Goal: Information Seeking & Learning: Learn about a topic

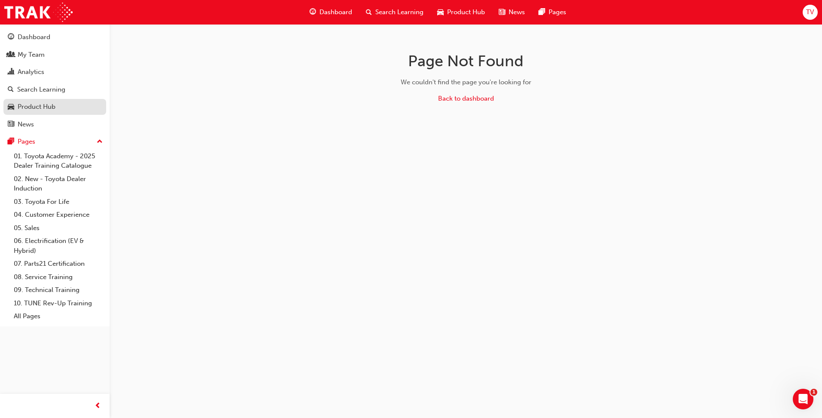
click at [37, 105] on div "Product Hub" at bounding box center [37, 107] width 38 height 10
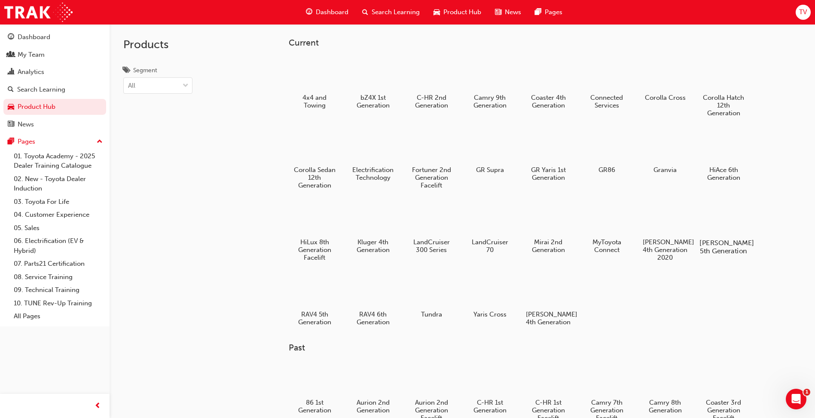
click at [728, 227] on div at bounding box center [724, 218] width 48 height 34
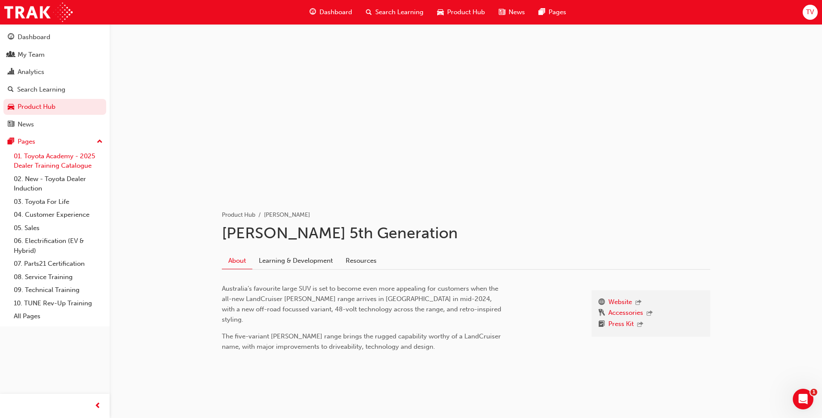
click at [40, 160] on link "01. Toyota Academy - 2025 Dealer Training Catalogue" at bounding box center [58, 161] width 96 height 23
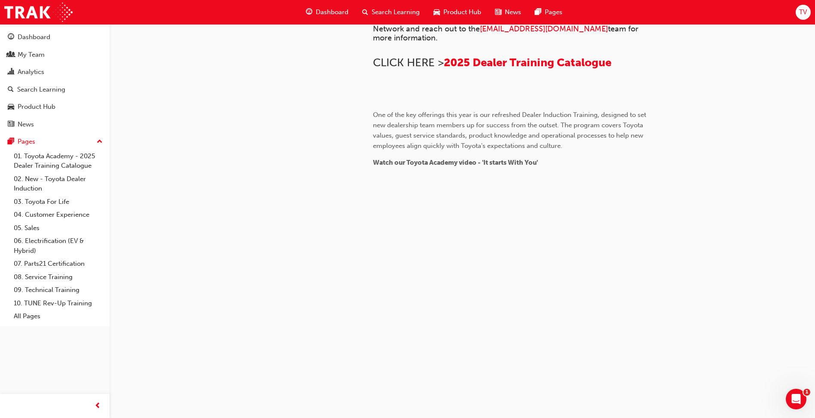
scroll to position [767, 0]
click at [67, 303] on link "10. TUNE Rev-Up Training" at bounding box center [58, 303] width 96 height 13
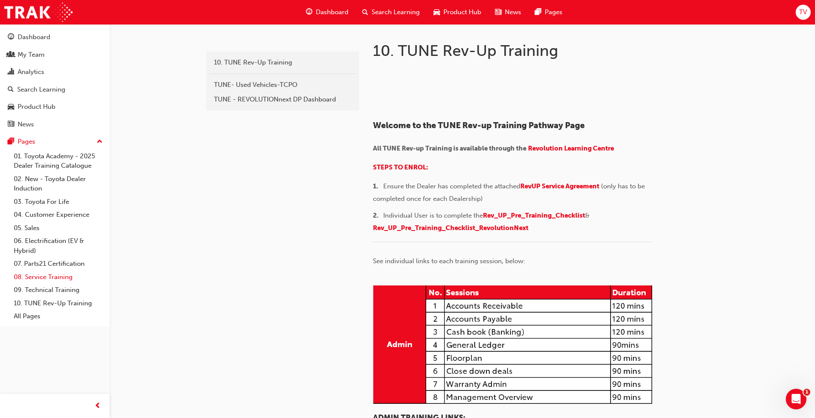
click at [45, 275] on link "08. Service Training" at bounding box center [58, 276] width 96 height 13
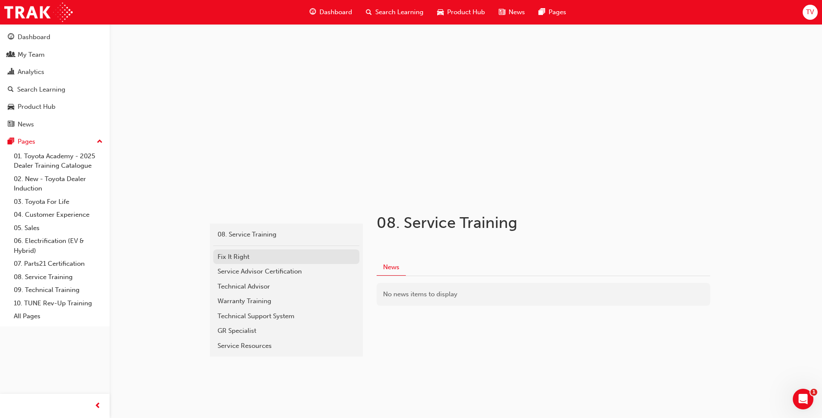
click at [241, 256] on div "Fix It Right" at bounding box center [286, 257] width 138 height 10
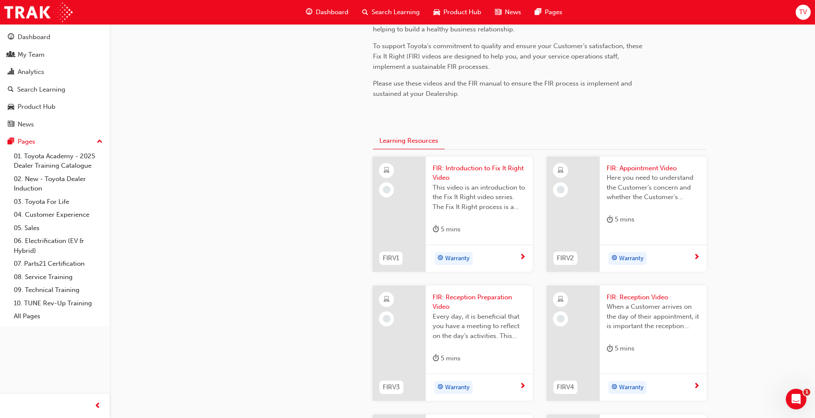
scroll to position [301, 0]
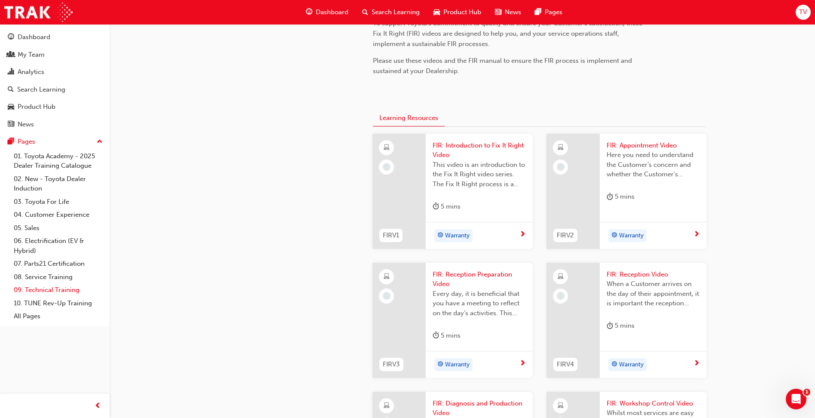
click at [64, 290] on link "09. Technical Training" at bounding box center [58, 289] width 96 height 13
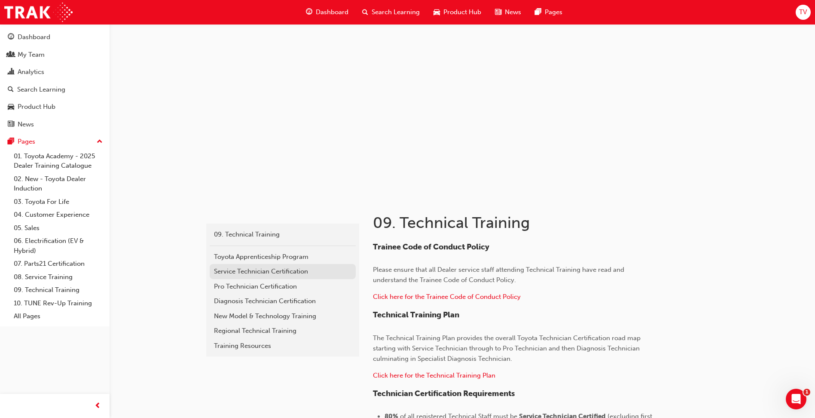
click at [253, 270] on div "Service Technician Certification" at bounding box center [283, 271] width 138 height 10
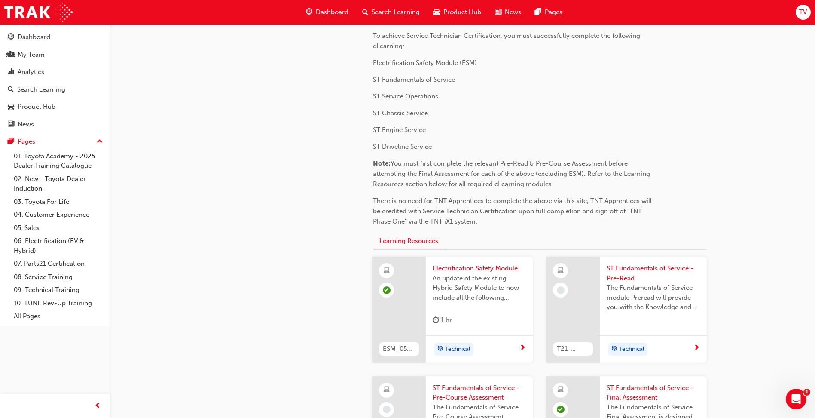
scroll to position [86, 0]
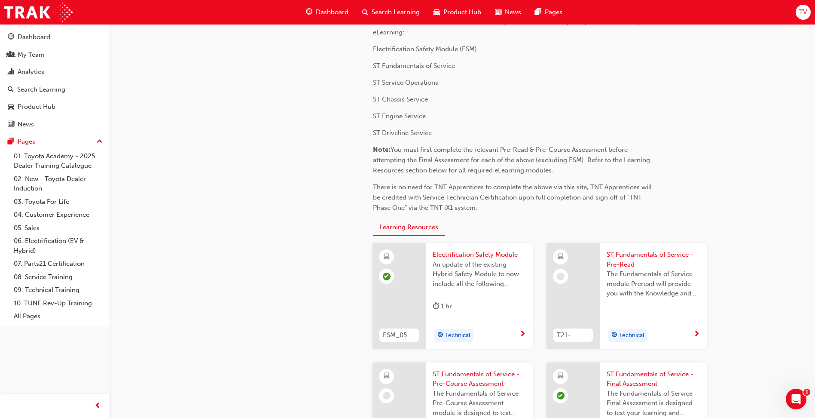
click at [582, 273] on div at bounding box center [573, 296] width 53 height 106
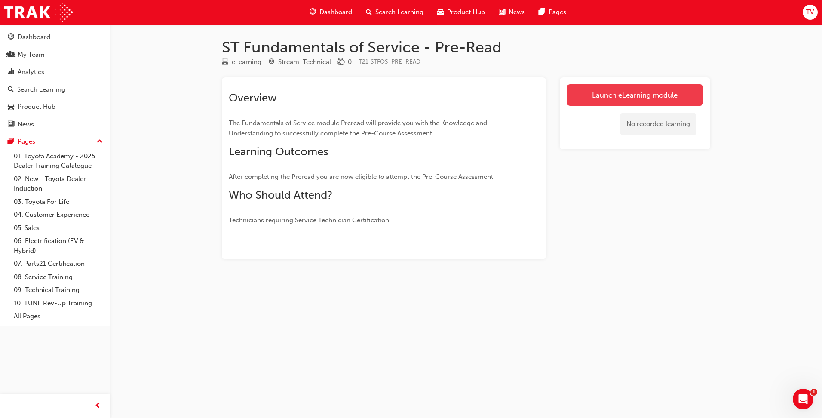
click at [600, 97] on link "Launch eLearning module" at bounding box center [634, 94] width 137 height 21
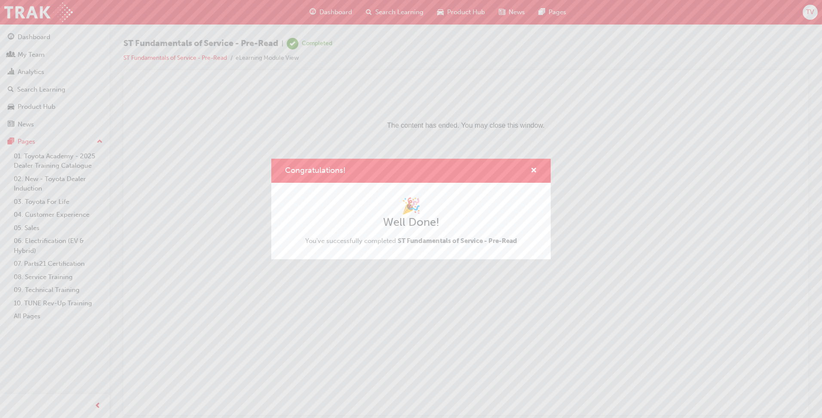
click at [529, 167] on div "Congratulations!" at bounding box center [529, 170] width 13 height 11
click at [537, 169] on div "Congratulations!" at bounding box center [410, 171] width 279 height 24
click at [536, 168] on span "cross-icon" at bounding box center [533, 171] width 6 height 8
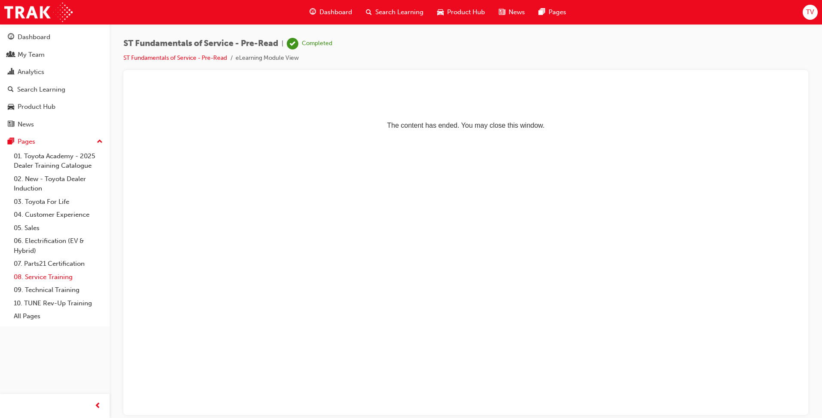
click at [61, 279] on link "08. Service Training" at bounding box center [58, 276] width 96 height 13
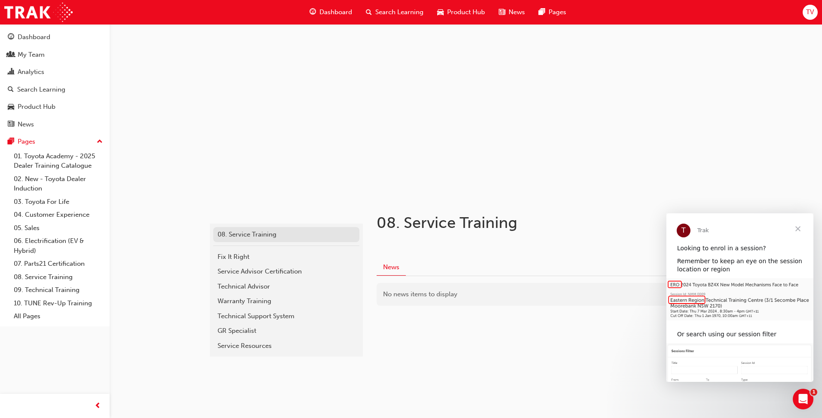
click at [242, 233] on div "08. Service Training" at bounding box center [286, 234] width 138 height 10
click at [42, 289] on link "09. Technical Training" at bounding box center [58, 289] width 96 height 13
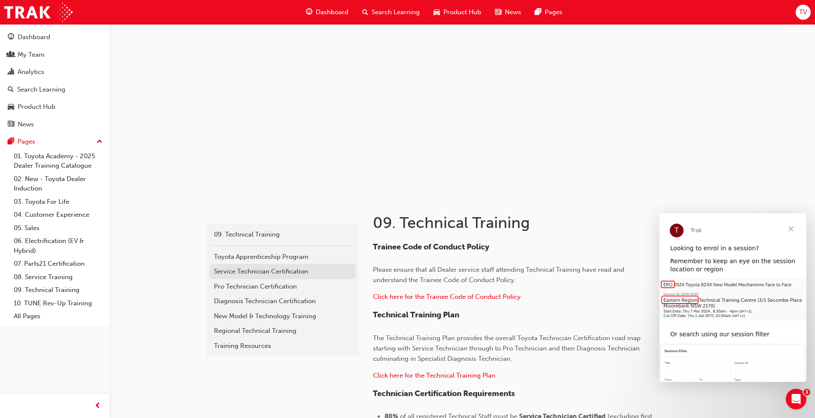
click at [275, 271] on div "Service Technician Certification" at bounding box center [283, 271] width 138 height 10
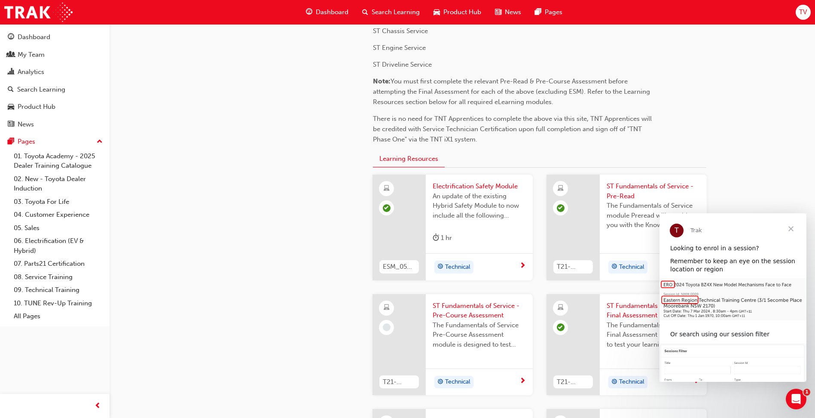
scroll to position [172, 0]
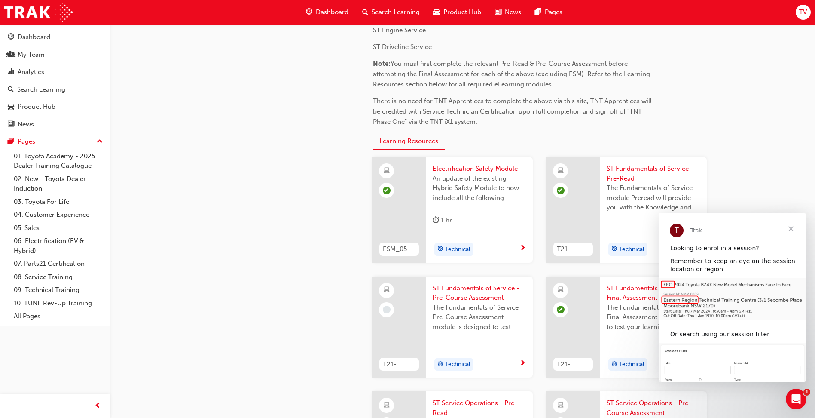
click at [792, 233] on span "Close" at bounding box center [791, 228] width 31 height 31
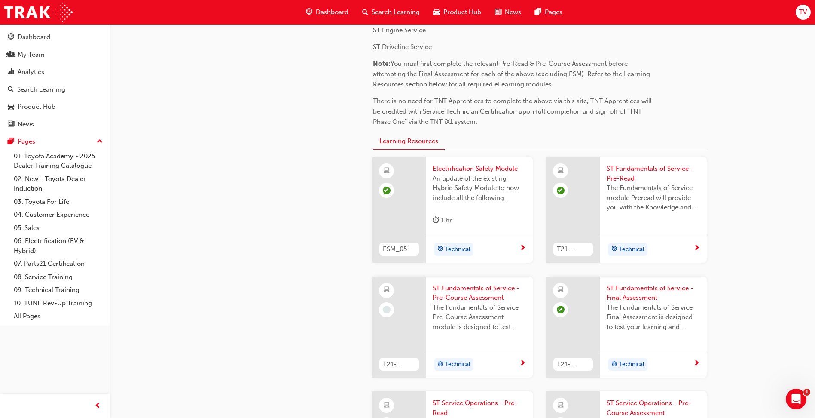
click at [418, 318] on div at bounding box center [399, 326] width 53 height 101
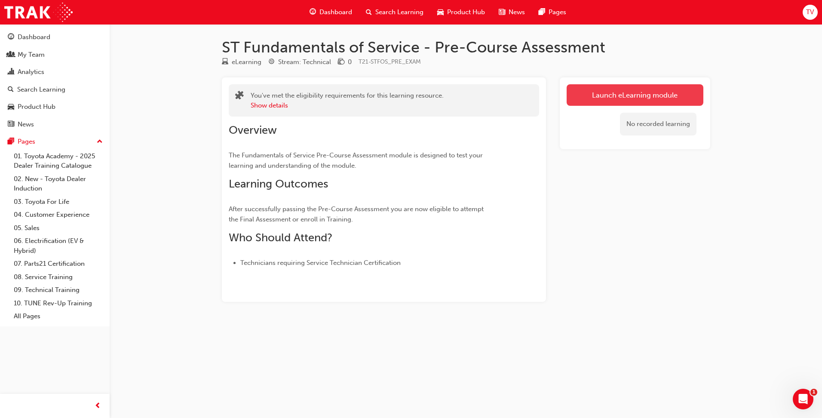
click at [578, 94] on link "Launch eLearning module" at bounding box center [634, 94] width 137 height 21
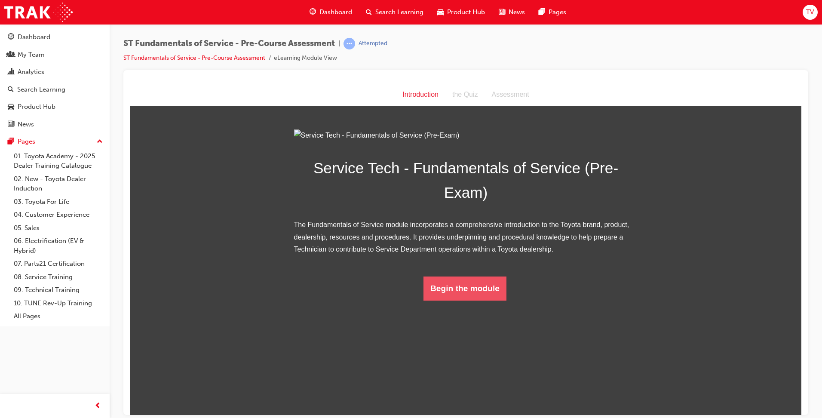
click at [455, 300] on button "Begin the module" at bounding box center [464, 288] width 83 height 24
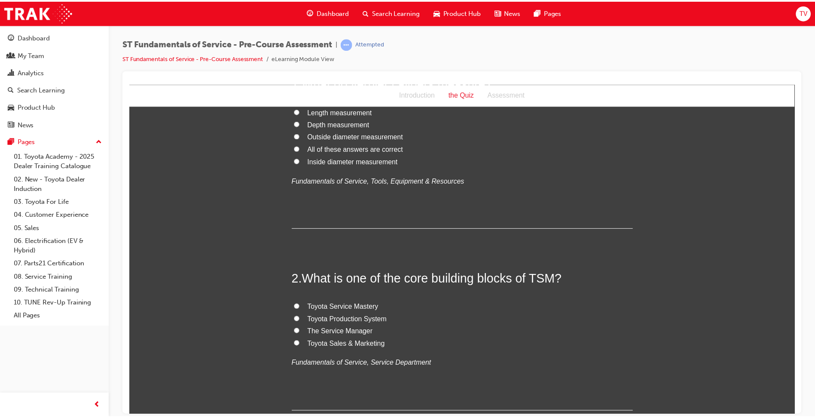
scroll to position [258, 0]
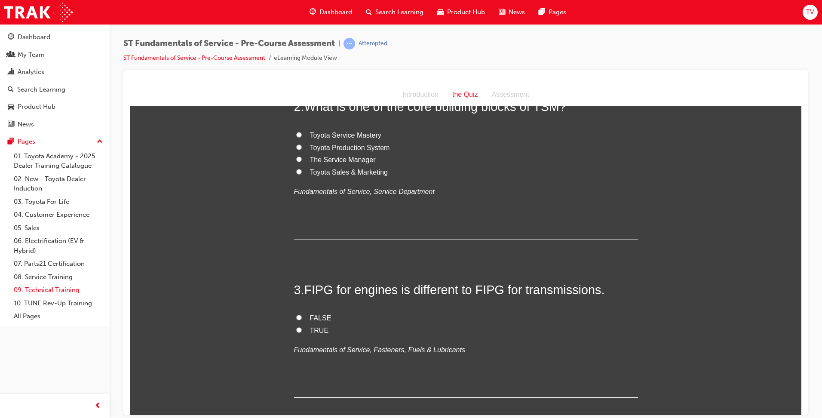
click at [43, 290] on link "09. Technical Training" at bounding box center [58, 289] width 96 height 13
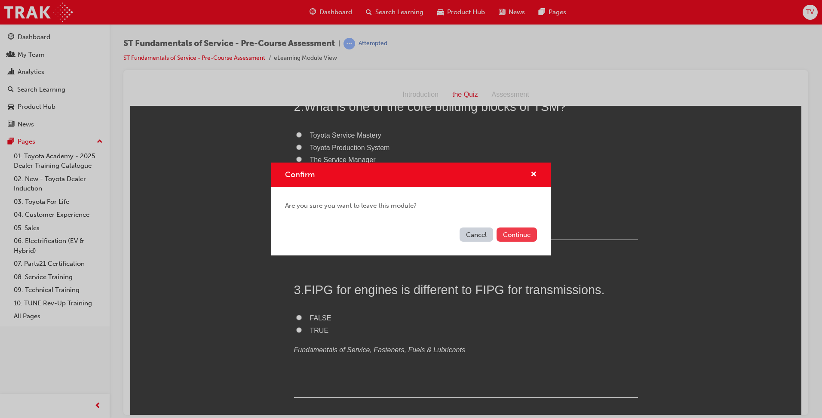
click at [502, 233] on button "Continue" at bounding box center [516, 234] width 40 height 14
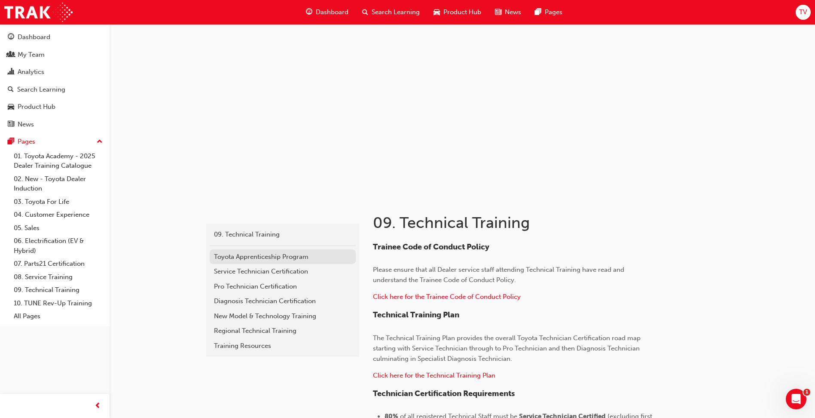
click at [266, 257] on div "Toyota Apprenticeship Program" at bounding box center [283, 257] width 138 height 10
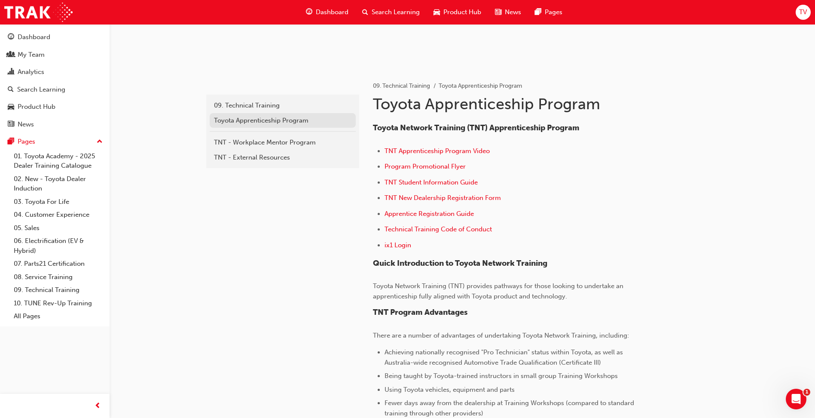
scroll to position [86, 0]
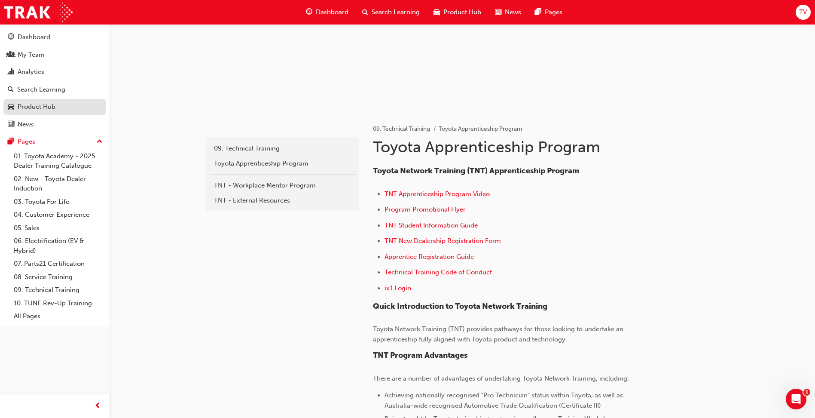
click at [28, 109] on div "Product Hub" at bounding box center [37, 107] width 38 height 10
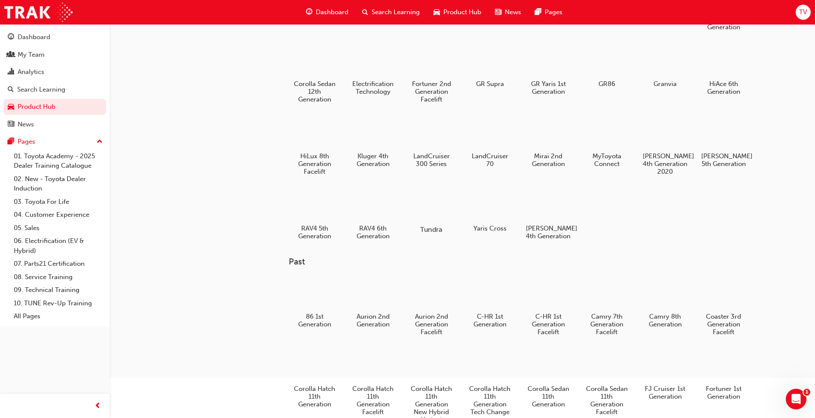
scroll to position [43, 0]
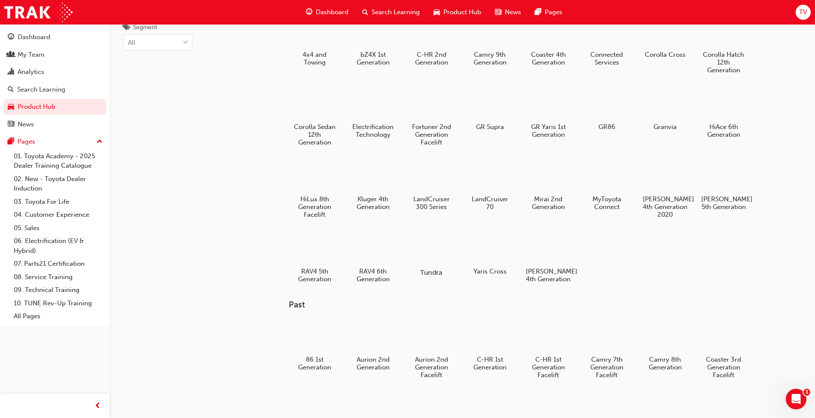
click at [442, 244] on div at bounding box center [432, 247] width 48 height 34
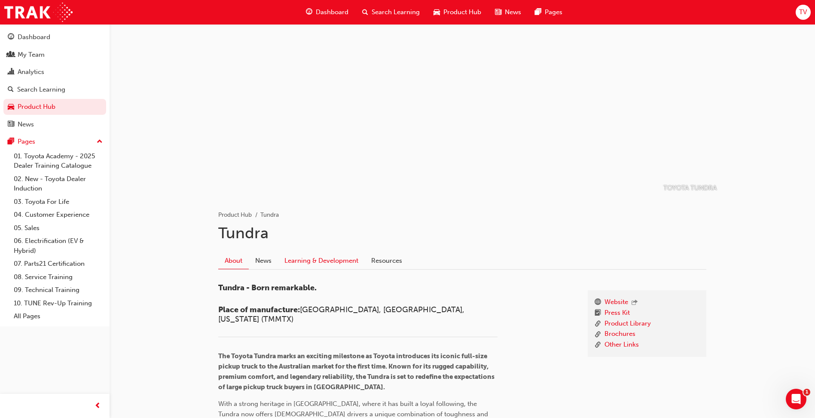
click at [316, 261] on link "Learning & Development" at bounding box center [321, 260] width 87 height 16
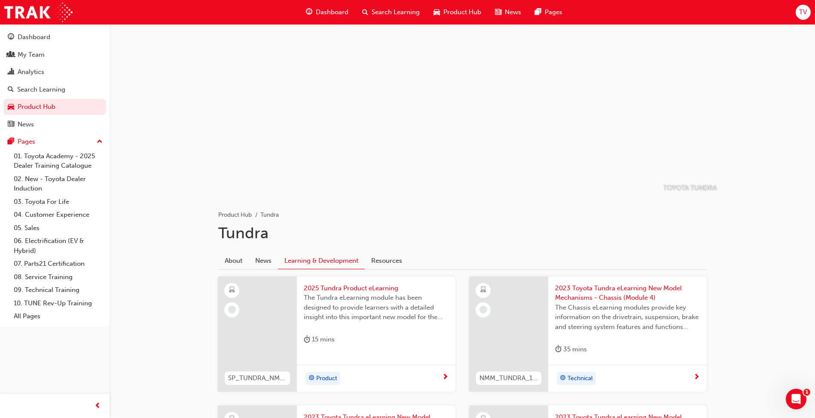
scroll to position [43, 0]
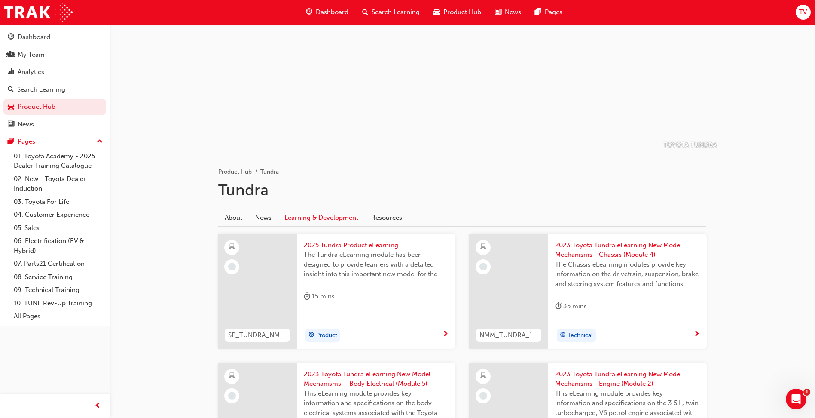
click at [266, 276] on div at bounding box center [257, 290] width 79 height 115
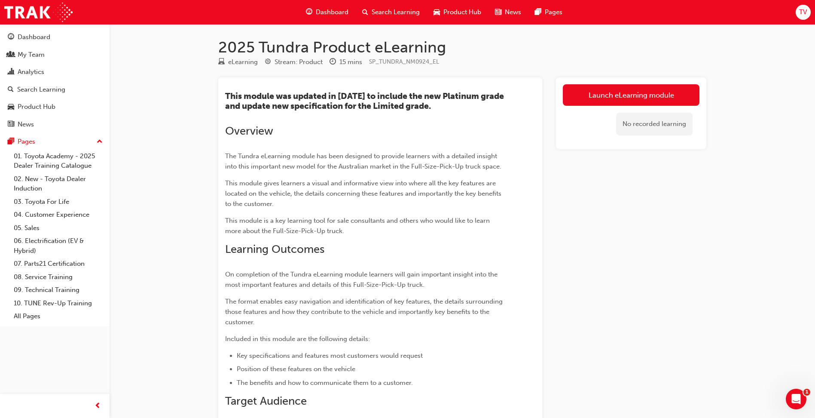
click at [690, 98] on link "Launch eLearning module" at bounding box center [631, 94] width 137 height 21
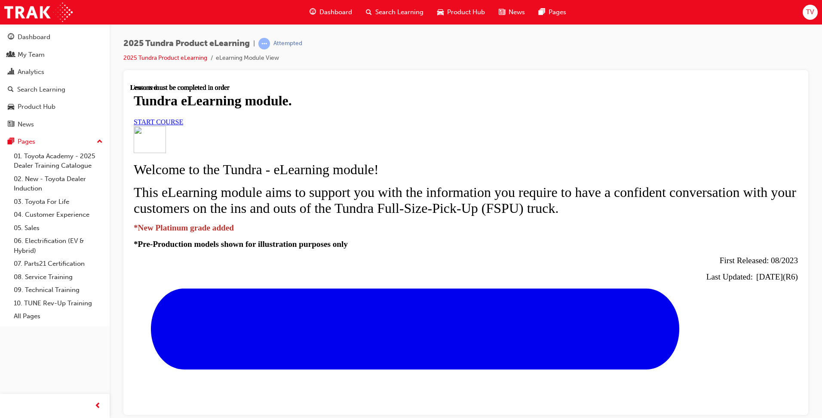
click at [183, 125] on link "START COURSE" at bounding box center [158, 121] width 49 height 7
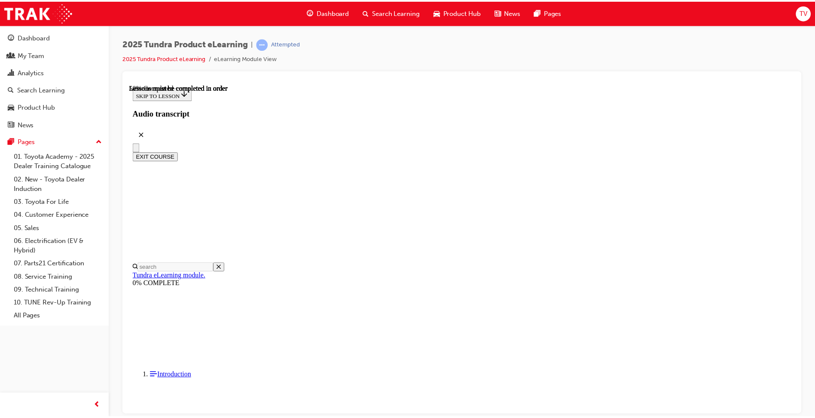
scroll to position [84, 0]
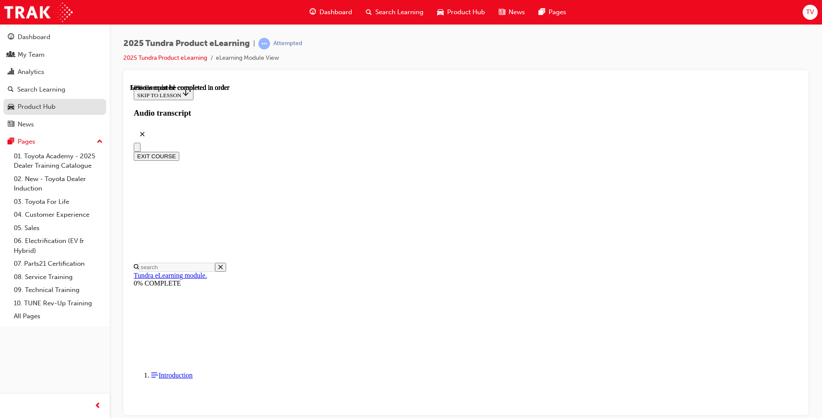
click at [60, 107] on div "Product Hub" at bounding box center [55, 106] width 94 height 11
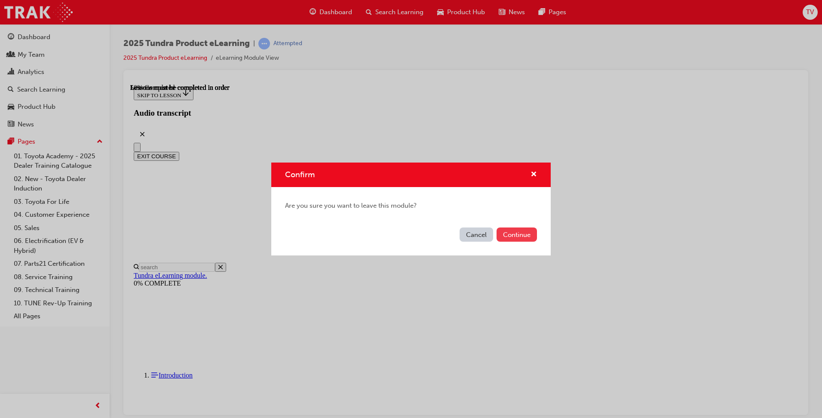
click at [524, 235] on button "Continue" at bounding box center [516, 234] width 40 height 14
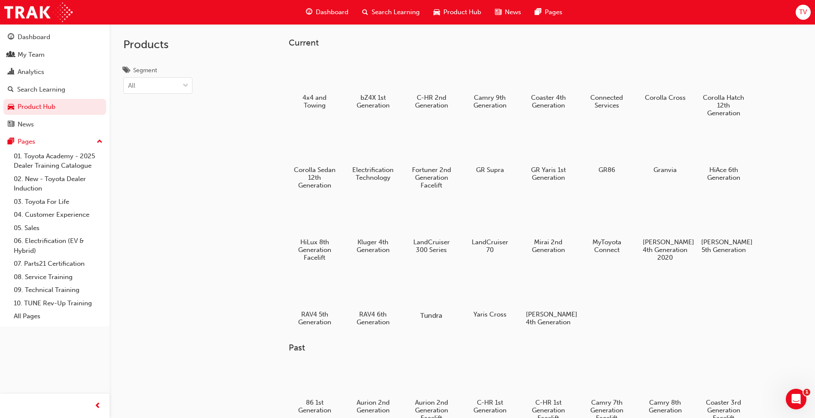
click at [428, 294] on div at bounding box center [432, 290] width 48 height 34
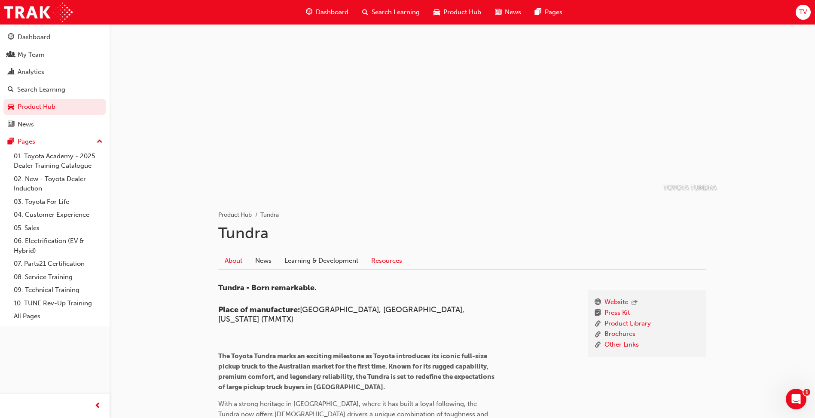
click at [374, 257] on link "Resources" at bounding box center [387, 260] width 44 height 16
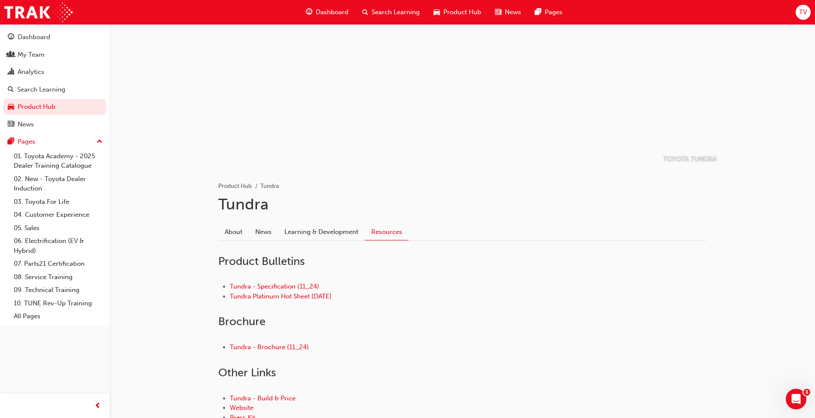
scroll to position [43, 0]
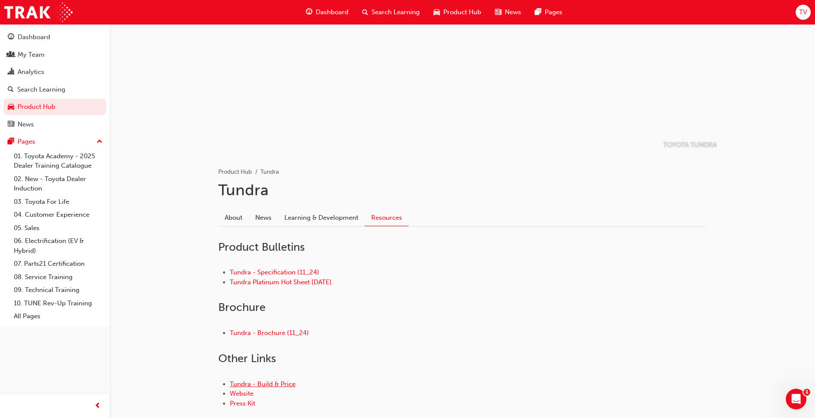
click at [272, 385] on link "Tundra - Build & Price" at bounding box center [263, 384] width 66 height 8
